Goal: Task Accomplishment & Management: Use online tool/utility

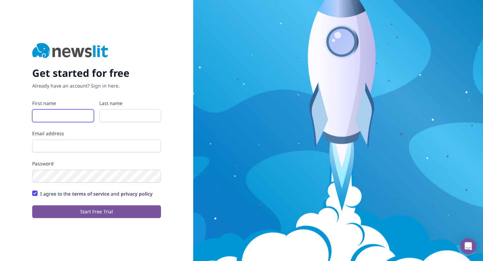
click at [68, 117] on input "First name" at bounding box center [63, 115] width 62 height 13
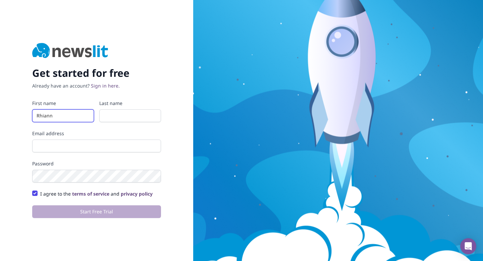
type input "Rhiannon"
type input "Evans-Young"
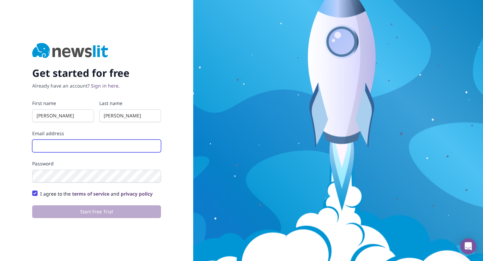
type input "rhiannon@crestcomms.com"
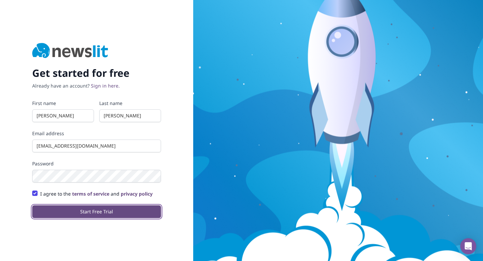
click at [81, 207] on button "Start Free Trial" at bounding box center [96, 211] width 129 height 13
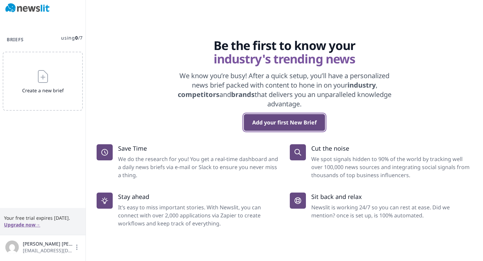
click at [297, 121] on button "Add your first New Brief" at bounding box center [284, 122] width 81 height 17
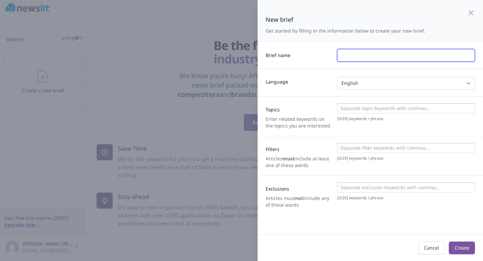
click at [363, 53] on input "text" at bounding box center [406, 55] width 138 height 13
type input "W"
type input "Future of work"
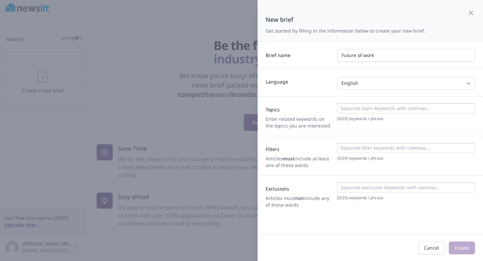
click at [365, 106] on input at bounding box center [406, 108] width 134 height 7
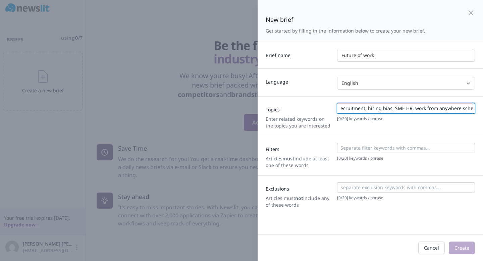
scroll to position [0, 148]
type input "flexible working, work from return, RTO Mandates, AI hiring, AI recruitment, hi…"
click at [351, 150] on div "Filters Articles must include at least one of these words [ 0 / 20 ] keywords /…" at bounding box center [369, 156] width 225 height 40
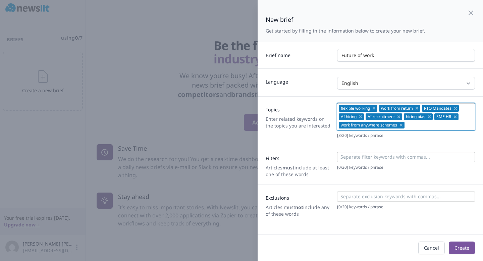
click at [416, 124] on input at bounding box center [439, 125] width 66 height 7
type input "future of work"
click at [454, 126] on input at bounding box center [457, 125] width 29 height 7
click at [383, 158] on input at bounding box center [406, 157] width 134 height 7
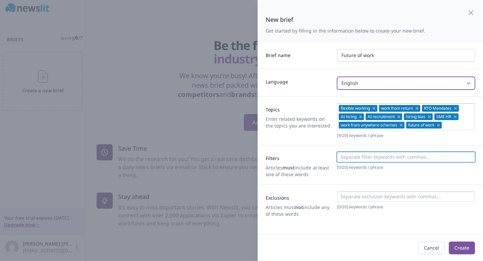
click at [398, 80] on select "English Spanish Italian German French Any" at bounding box center [406, 83] width 138 height 13
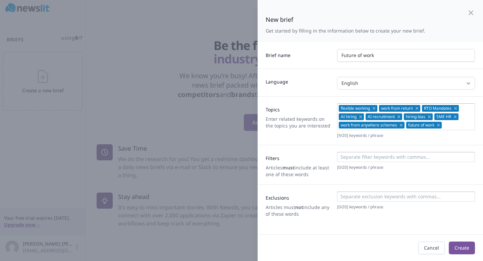
click at [370, 157] on input at bounding box center [406, 157] width 134 height 7
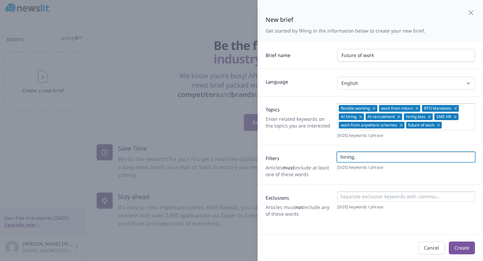
type input "hiring"
type input "work from hom"
type input "work from home"
type input "RTO"
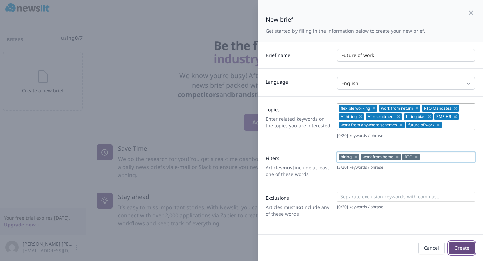
click at [465, 246] on button "Create" at bounding box center [462, 247] width 26 height 13
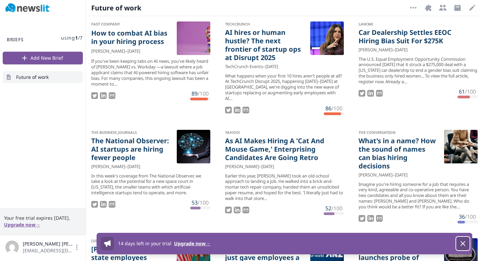
click at [463, 244] on icon "button" at bounding box center [463, 243] width 8 height 8
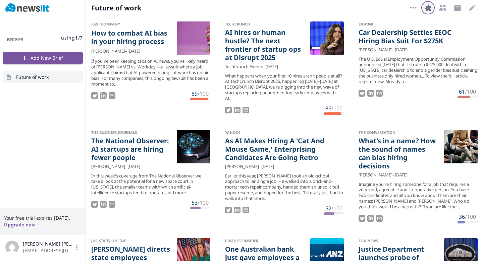
click at [427, 7] on icon "button" at bounding box center [427, 7] width 6 height 6
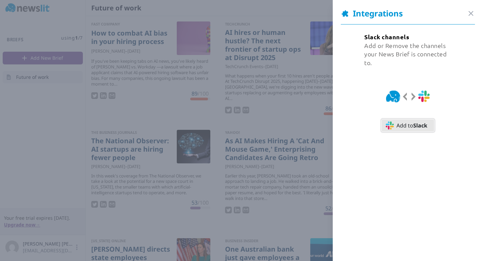
click at [410, 128] on span "Add to Slack" at bounding box center [411, 125] width 31 height 8
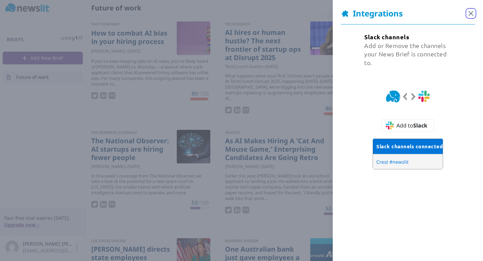
click at [474, 12] on icon "button" at bounding box center [471, 13] width 8 height 8
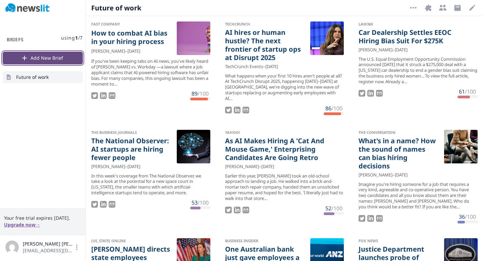
click at [36, 56] on button "Add New Brief" at bounding box center [43, 58] width 80 height 13
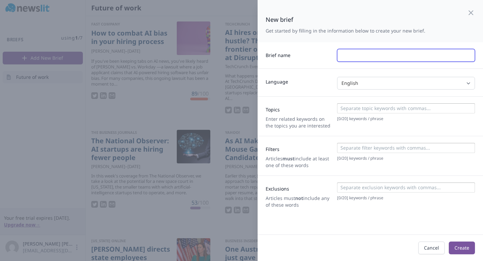
click at [360, 58] on input "text" at bounding box center [406, 55] width 138 height 13
type input "Healthtech"
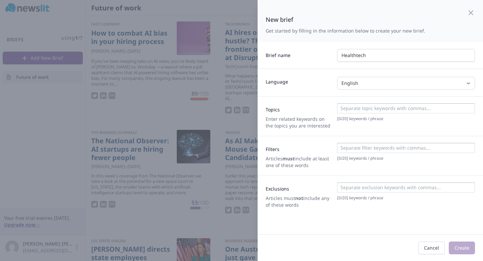
click at [357, 110] on input at bounding box center [406, 108] width 134 height 7
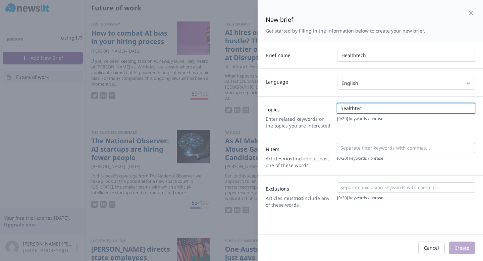
type input "healthtech"
type input "healthcare innovation"
type input "health AI"
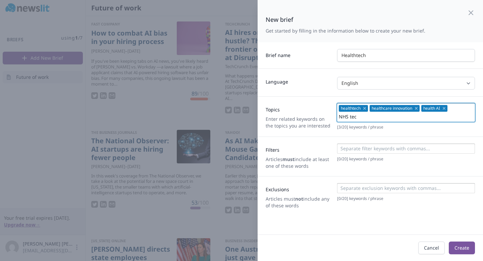
type input "NHS tech"
type input "NHS AI"
type input "UK healthtech"
type input "NHS staffing"
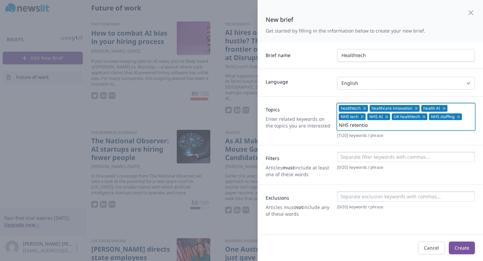
type input "NHS retention"
type input "Primary school mental health"
type input "mental health tech"
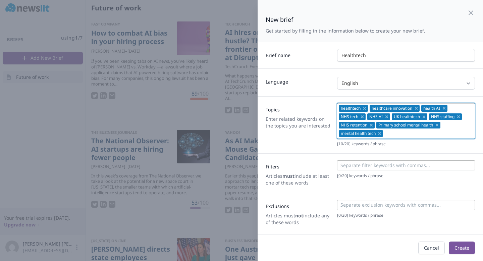
type input "p"
type input "AI physio"
type input "Rostering tools"
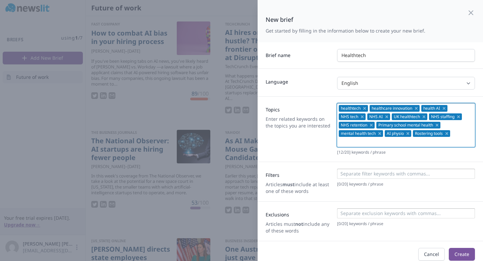
scroll to position [6, 0]
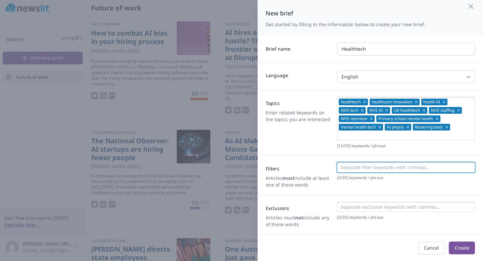
click at [352, 168] on input at bounding box center [406, 167] width 134 height 7
type input "healthtech"
type input "health innovation"
type input "NHS"
type input "health AI"
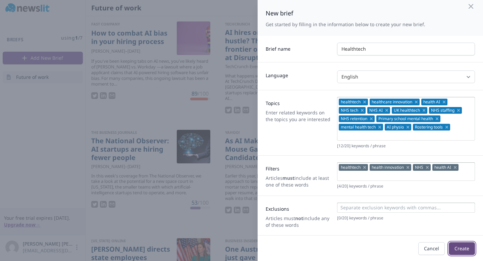
click at [466, 246] on button "Create" at bounding box center [462, 248] width 26 height 13
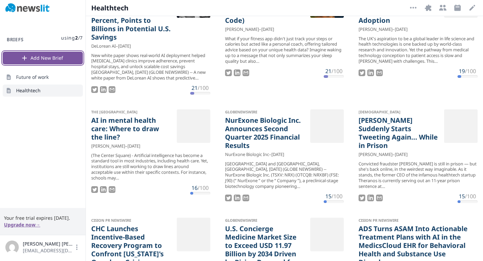
scroll to position [221, 0]
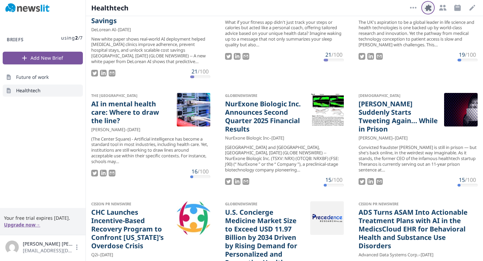
click at [431, 8] on icon "button" at bounding box center [428, 8] width 8 height 8
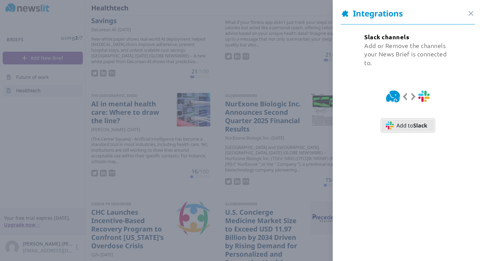
click at [404, 130] on button "Add to Slack" at bounding box center [407, 125] width 53 height 13
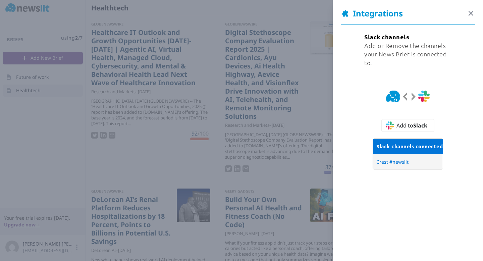
click at [472, 13] on icon "button" at bounding box center [471, 13] width 8 height 8
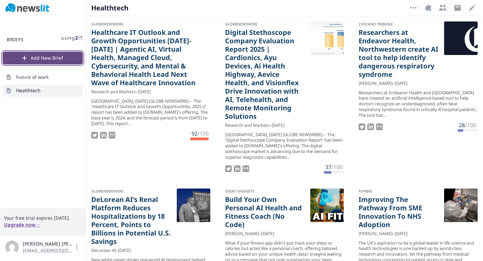
click at [50, 58] on button "Add New Brief" at bounding box center [43, 58] width 80 height 13
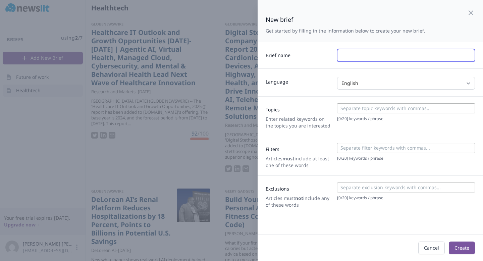
click at [347, 53] on input "text" at bounding box center [406, 55] width 138 height 13
type input "VC"
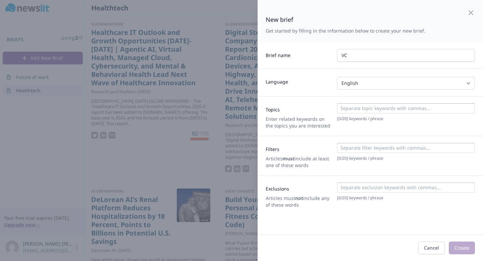
click at [358, 109] on input at bounding box center [406, 108] width 134 height 7
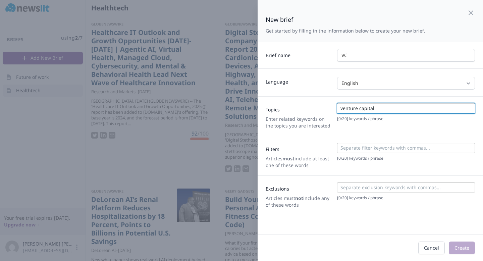
type input "venture capital"
type input "pre-seed funding"
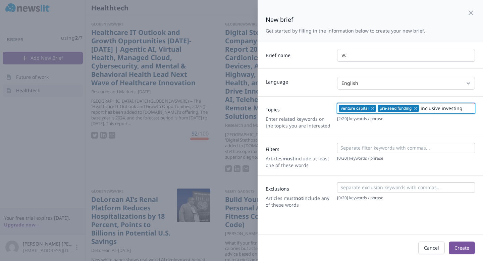
type input "inclusive investing"
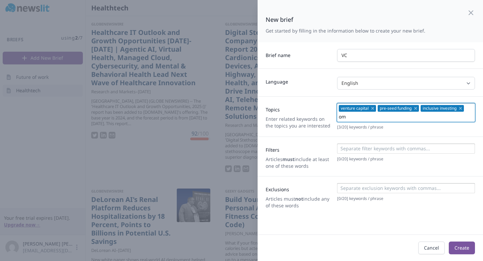
type input "o"
type input "impact investing"
type input "diverse founders"
type input "VC training"
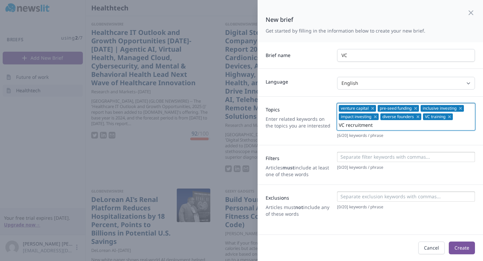
type input "VC recruitment"
type input "diversity vc"
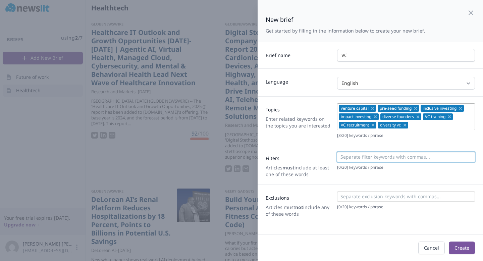
click at [369, 157] on input at bounding box center [406, 157] width 134 height 7
type input "VC"
type input "investment"
type input "diversity"
type input "venture capital"
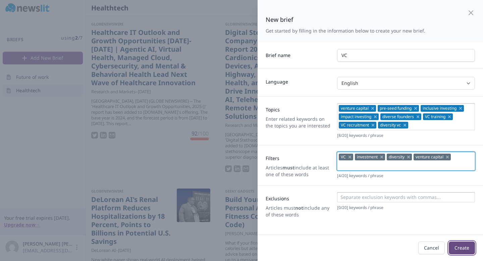
click at [466, 250] on button "Create" at bounding box center [462, 247] width 26 height 13
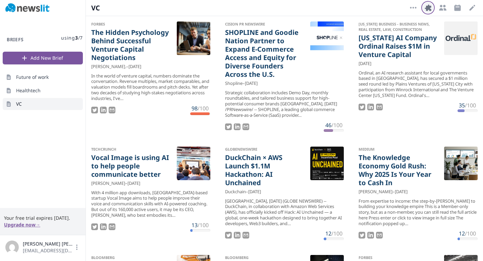
click at [429, 10] on icon "button" at bounding box center [427, 7] width 6 height 6
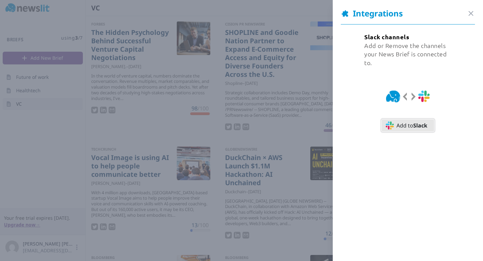
click at [403, 124] on span "Add to Slack" at bounding box center [411, 125] width 31 height 8
